Goal: Find specific page/section: Find specific page/section

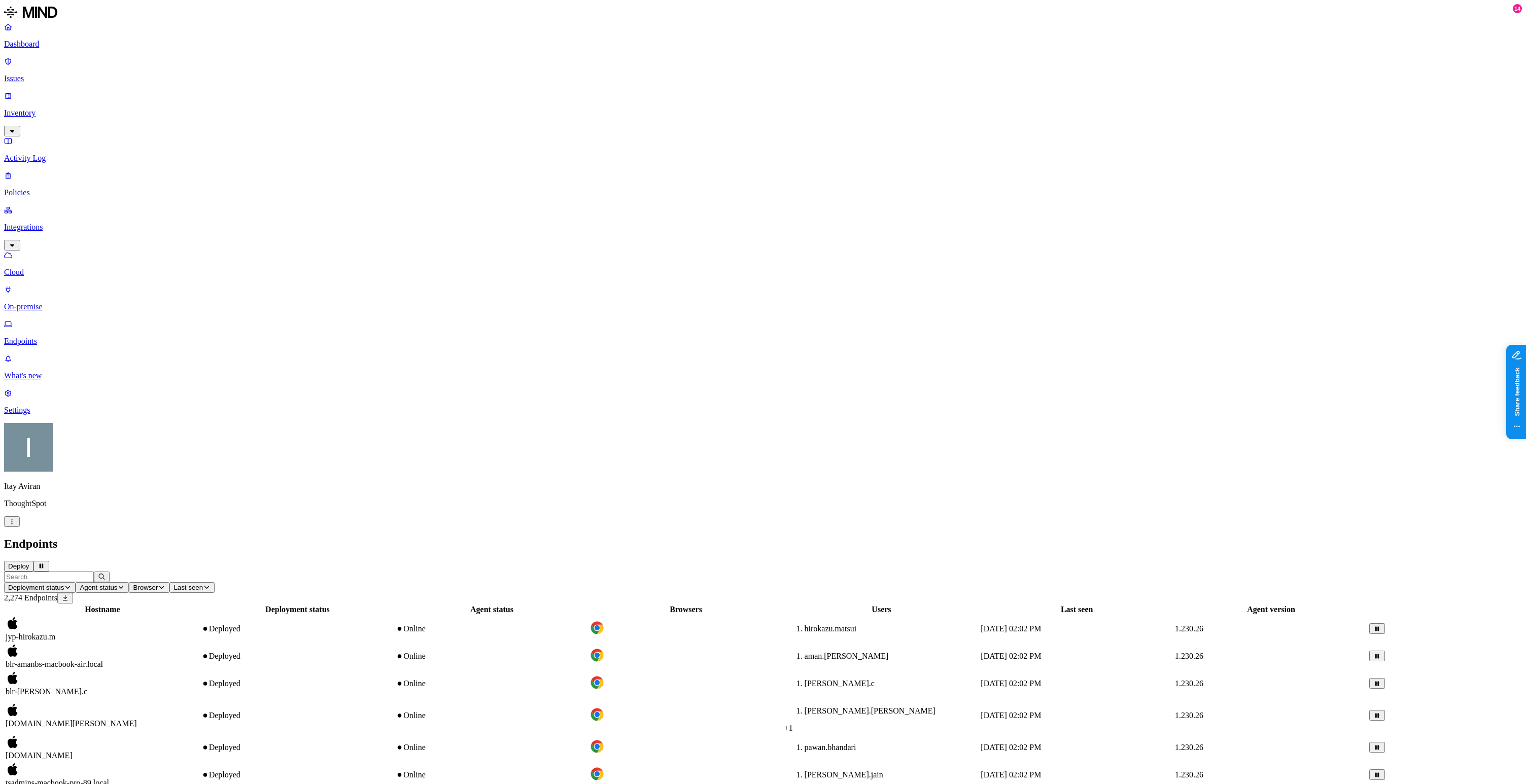
click at [16, 525] on icon "button" at bounding box center [12, 522] width 8 height 6
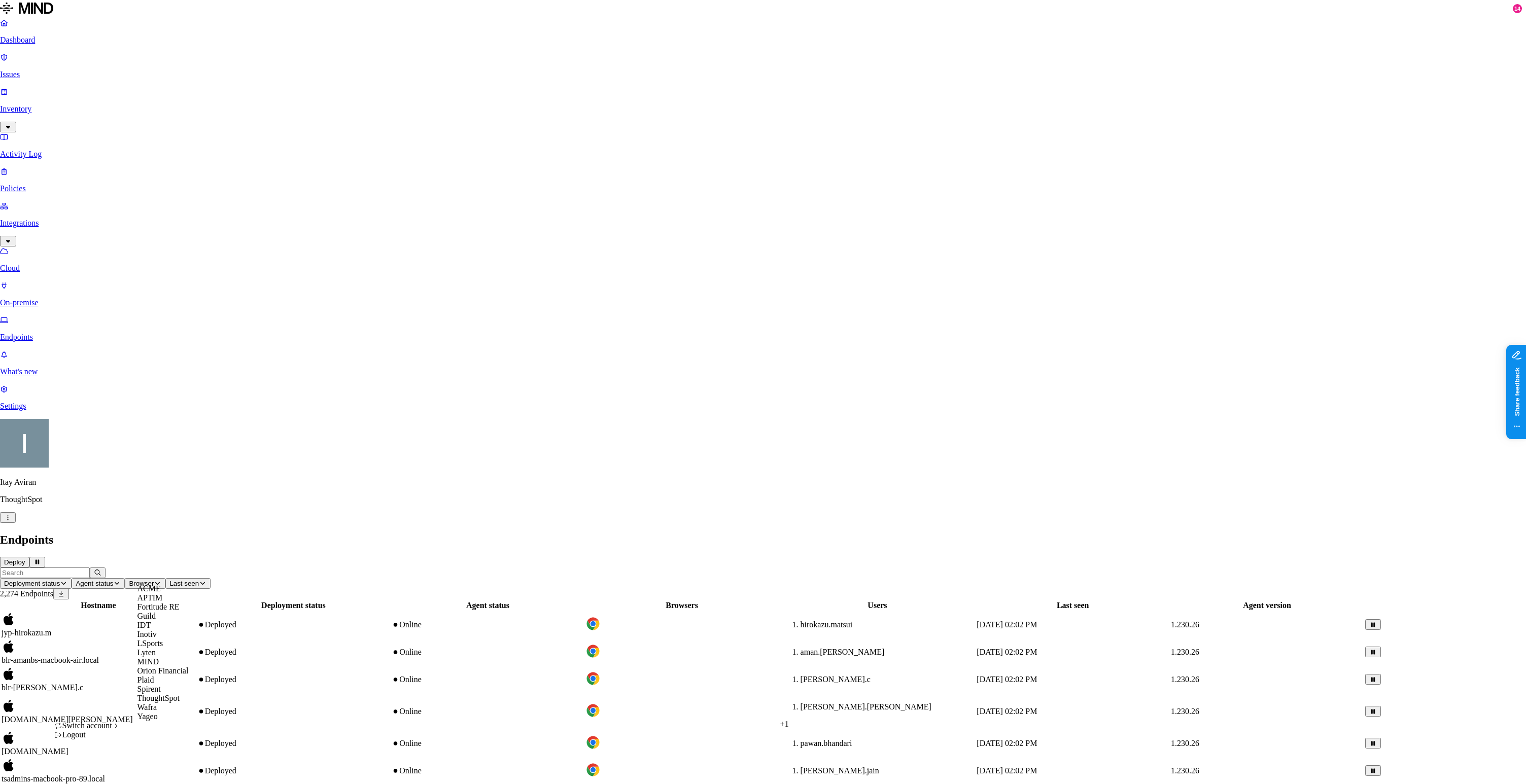
scroll to position [83, 0]
click at [171, 694] on div "Spirent" at bounding box center [163, 689] width 51 height 9
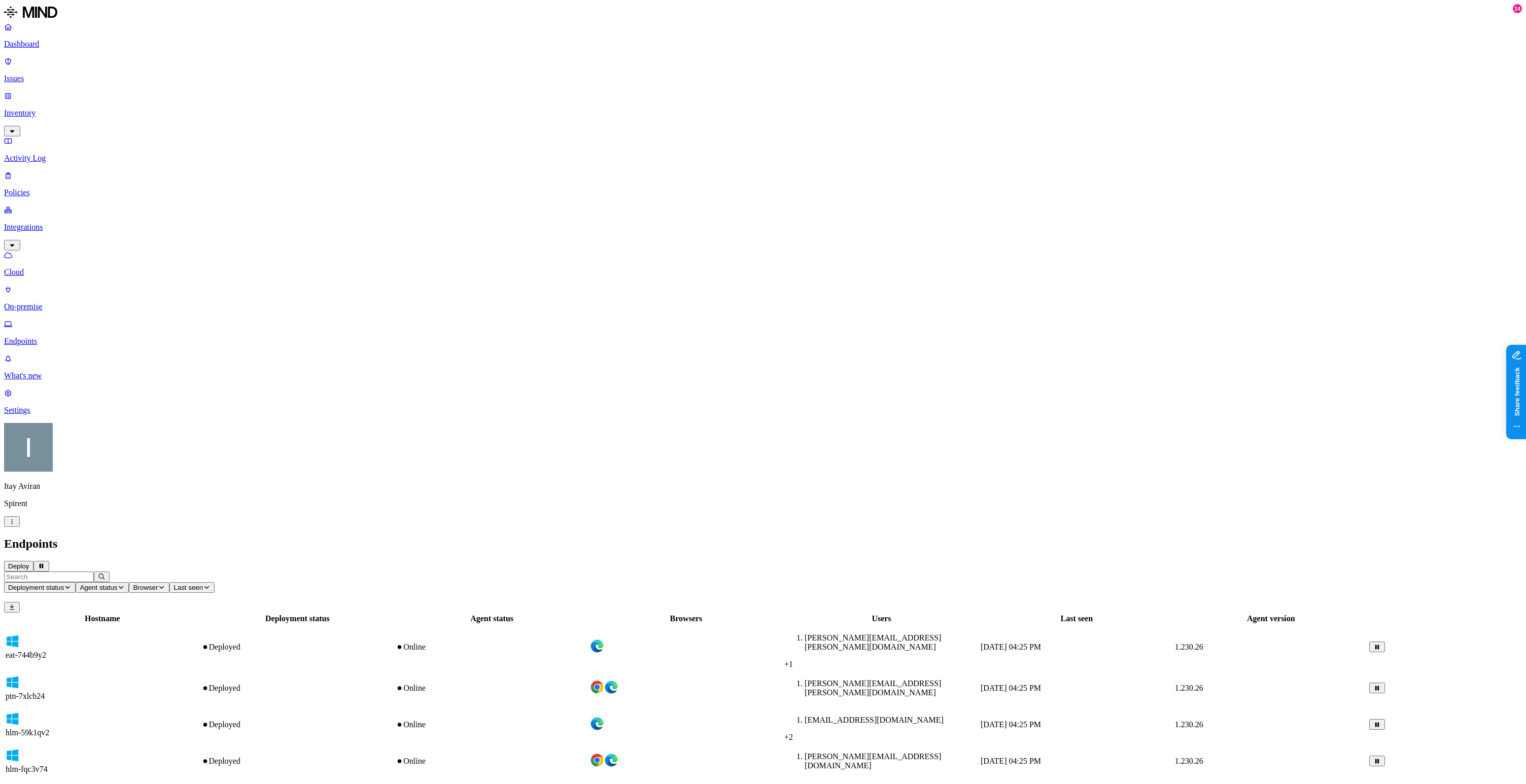
click at [395, 743] on td "Deployed" at bounding box center [297, 761] width 194 height 36
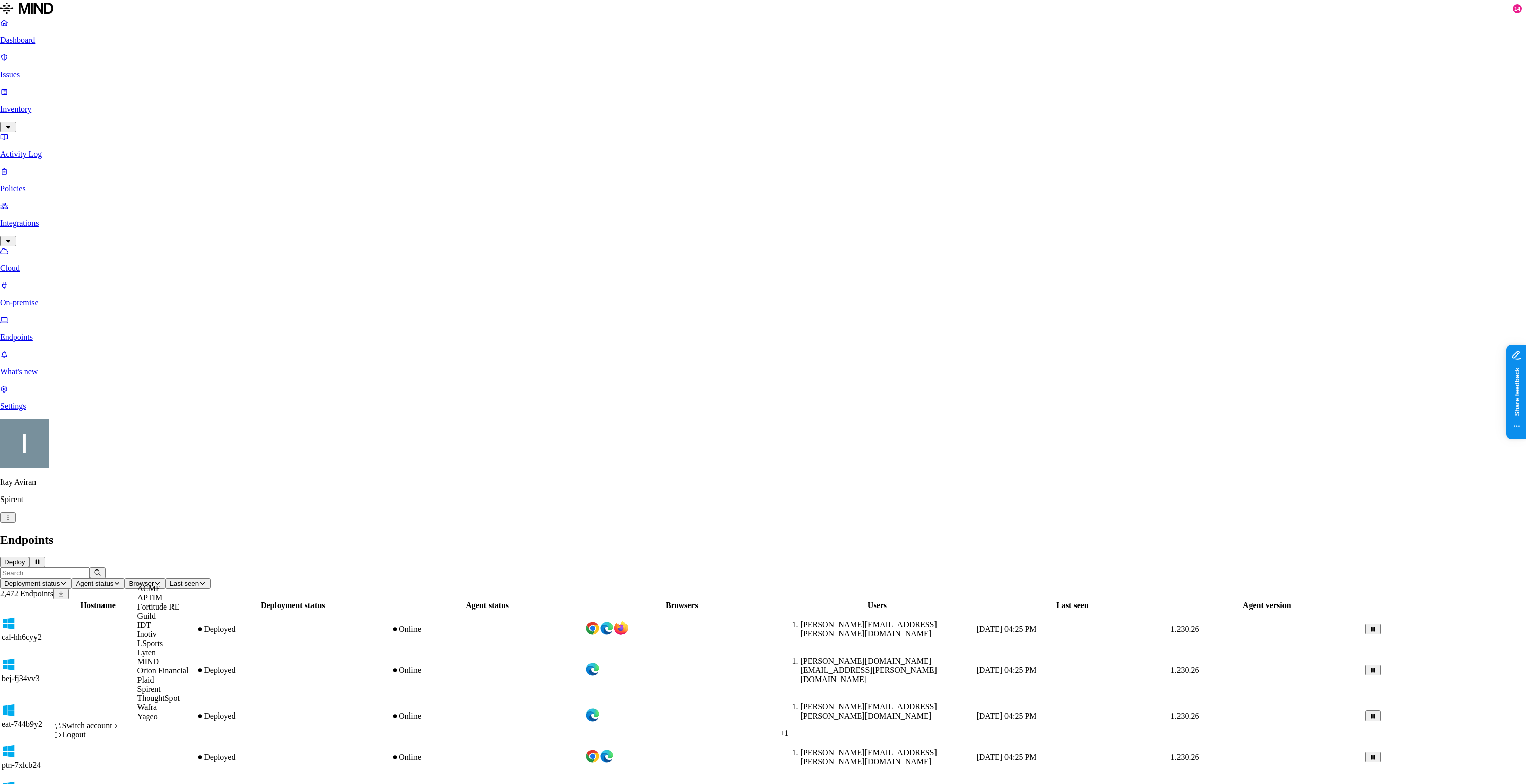
click at [166, 593] on div "ACME" at bounding box center [163, 589] width 51 height 9
